Goal: Task Accomplishment & Management: Manage account settings

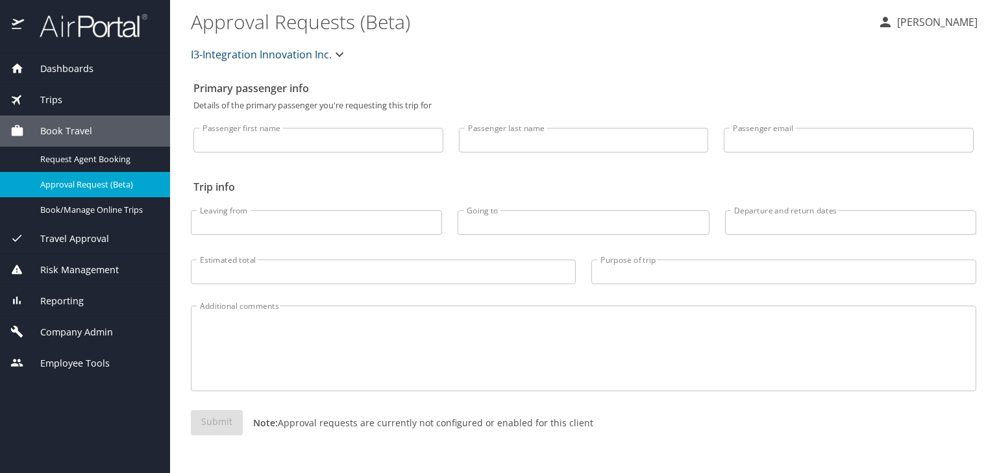
click at [88, 331] on span "Company Admin" at bounding box center [68, 332] width 89 height 14
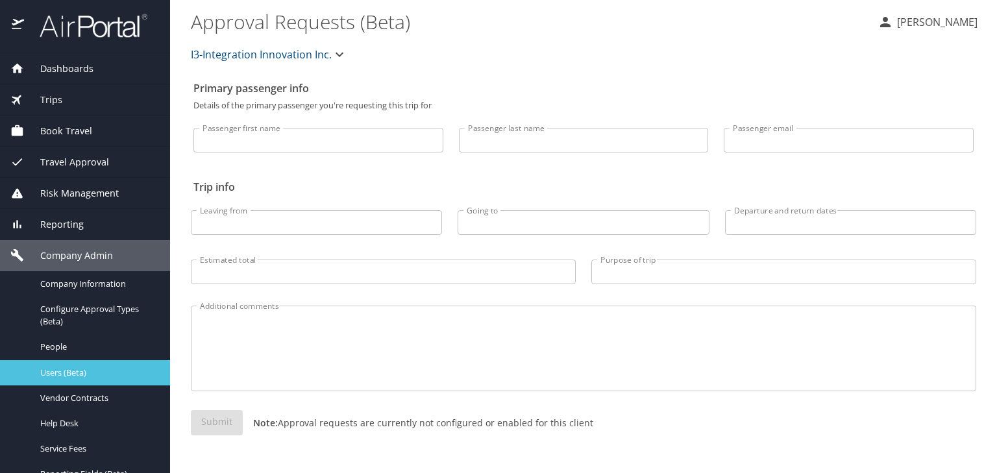
click at [92, 375] on span "Users (Beta)" at bounding box center [97, 373] width 114 height 12
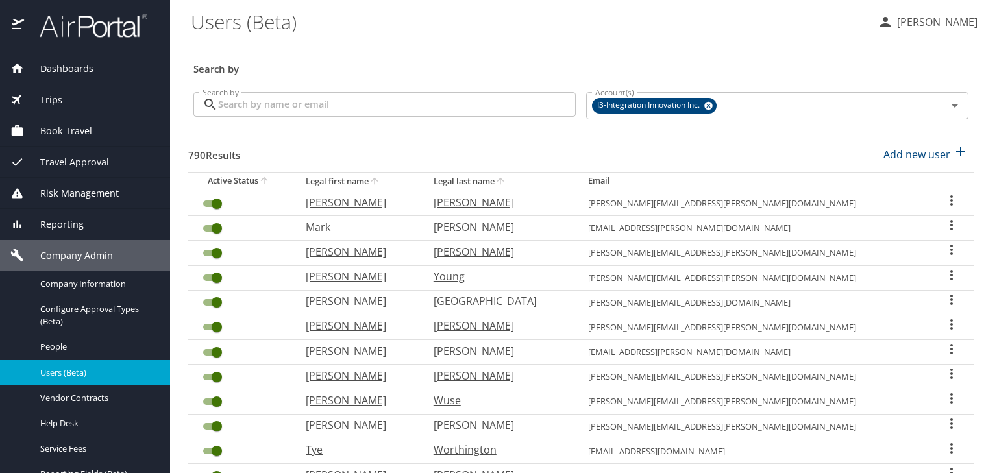
click at [288, 111] on input "Search by" at bounding box center [397, 104] width 358 height 25
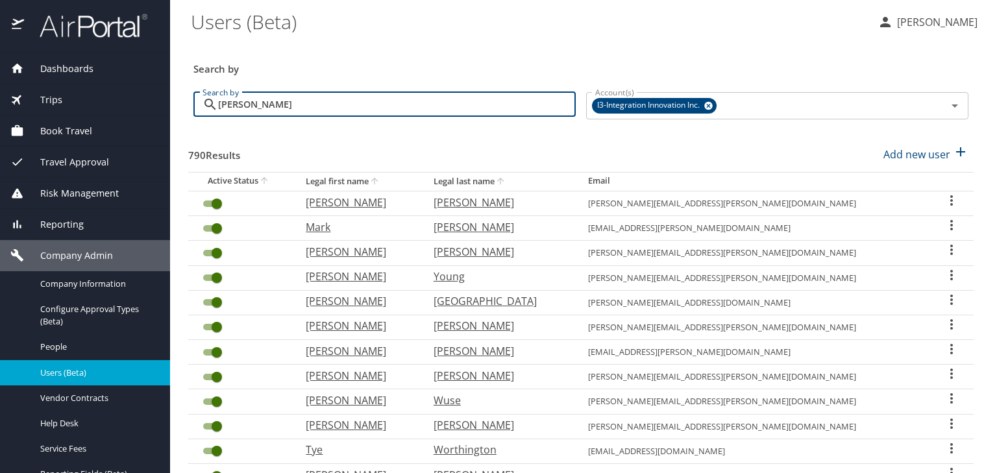
type input "[PERSON_NAME]"
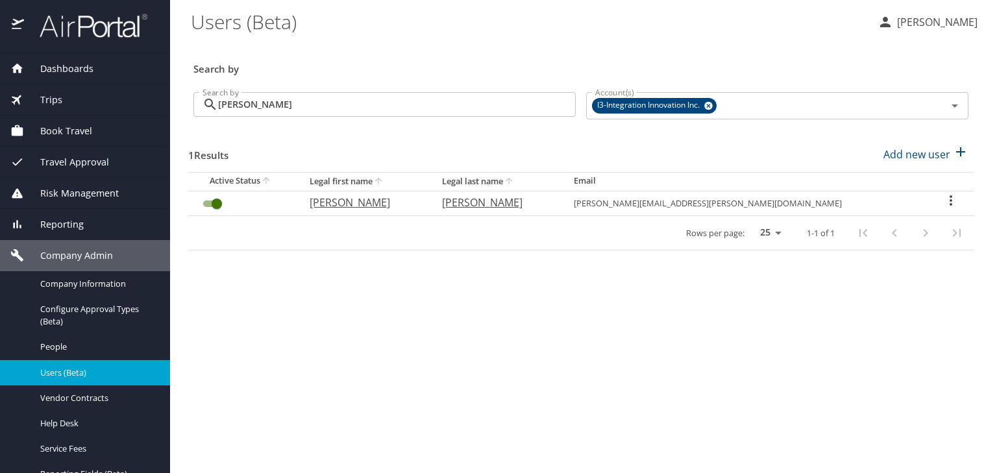
click at [943, 200] on icon "User Search Table" at bounding box center [951, 201] width 16 height 16
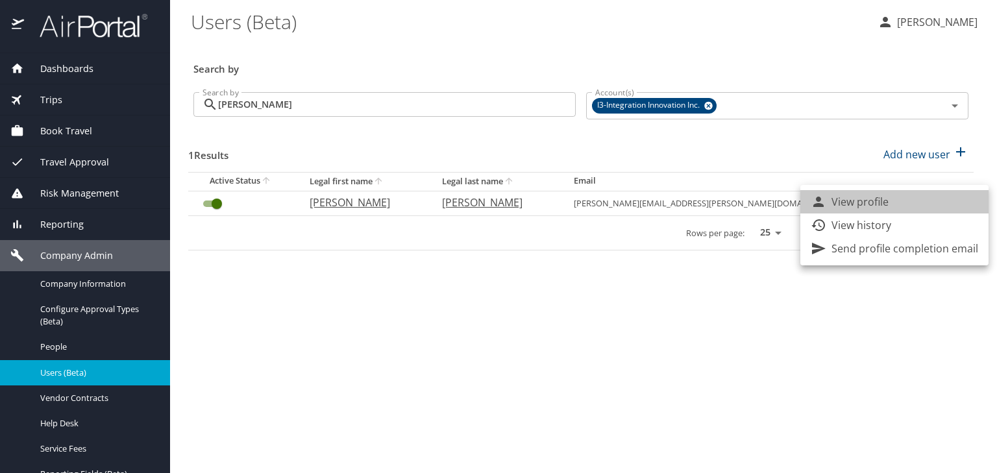
click at [894, 197] on li "View profile" at bounding box center [894, 201] width 188 height 23
select select "US"
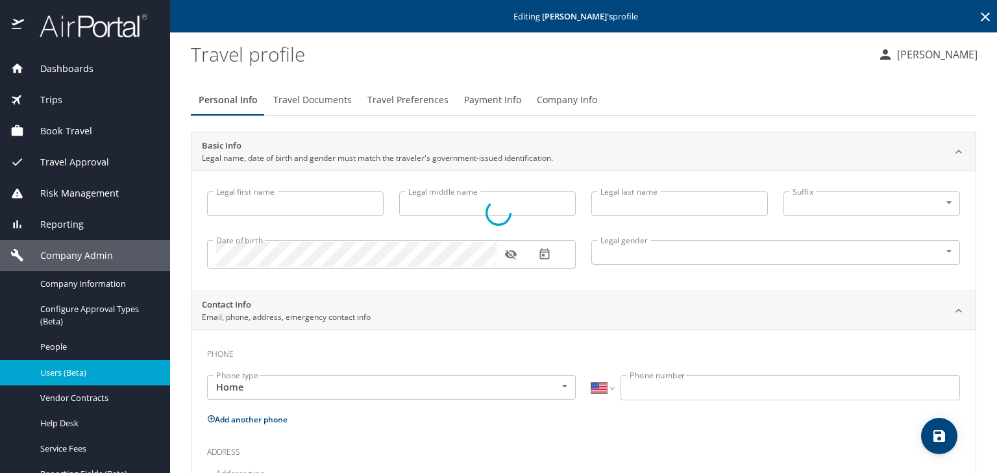
type input "[PERSON_NAME]"
type input "Orien"
type input "[PERSON_NAME]"
type input "[DEMOGRAPHIC_DATA]"
select select "US"
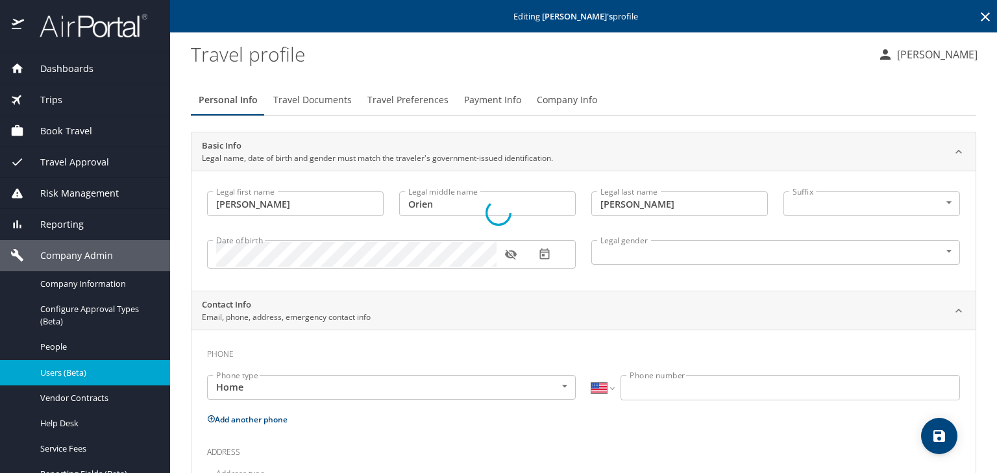
select select "US"
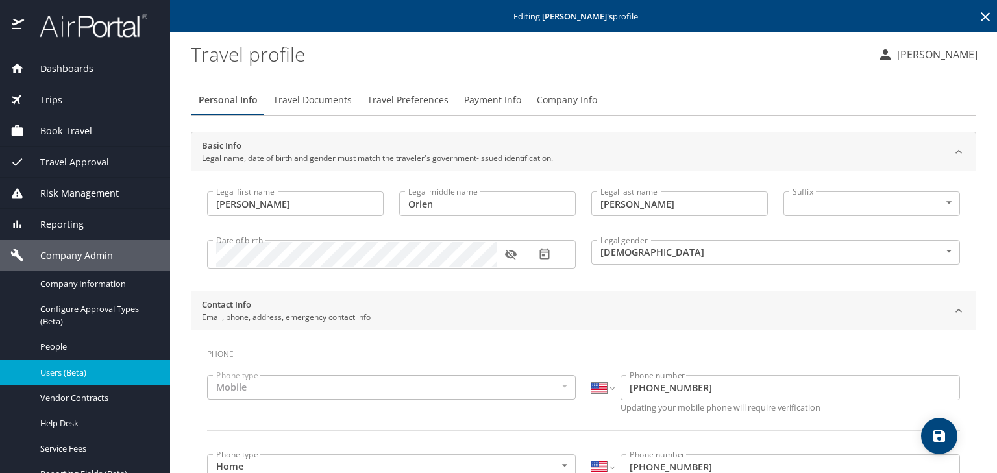
scroll to position [208, 0]
